Goal: Task Accomplishment & Management: Manage account settings

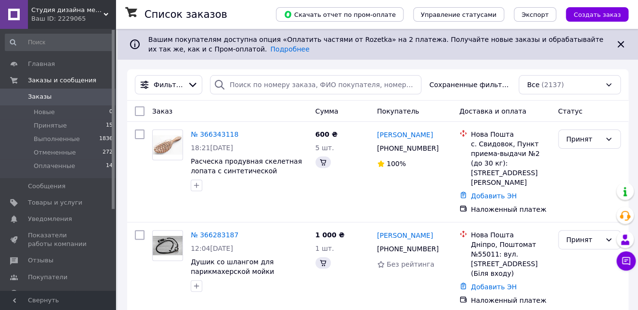
click at [219, 132] on link "№ 366343118" at bounding box center [215, 135] width 48 height 8
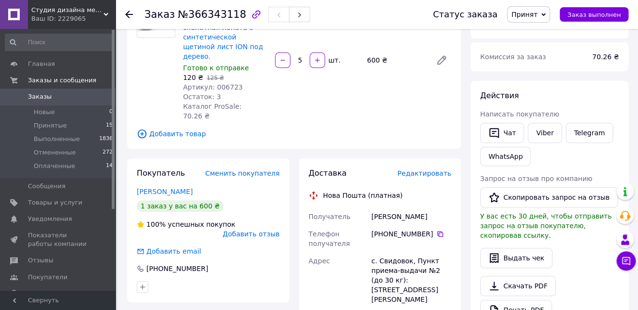
scroll to position [48, 0]
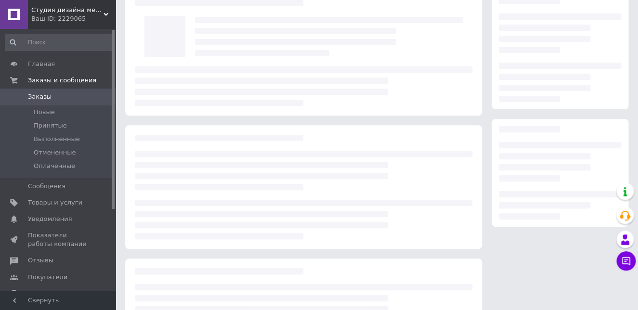
scroll to position [48, 0]
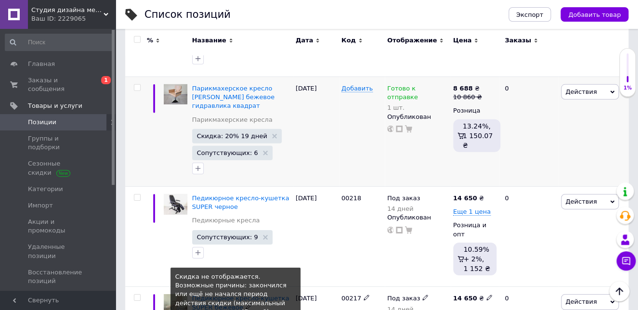
scroll to position [791, 0]
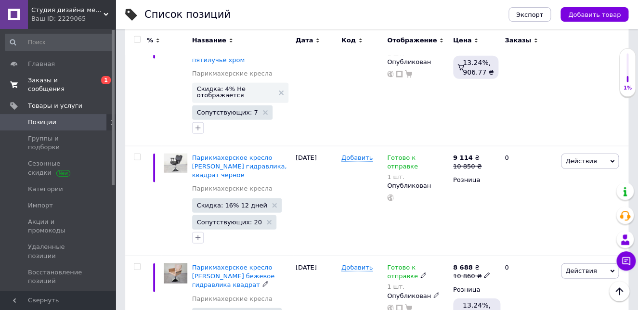
click at [40, 79] on span "Заказы и сообщения" at bounding box center [58, 84] width 61 height 17
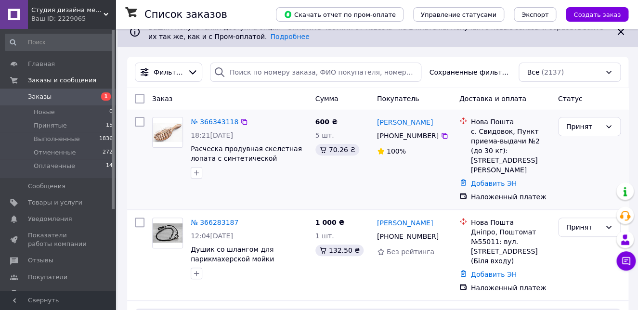
scroll to position [145, 0]
